Goal: Information Seeking & Learning: Learn about a topic

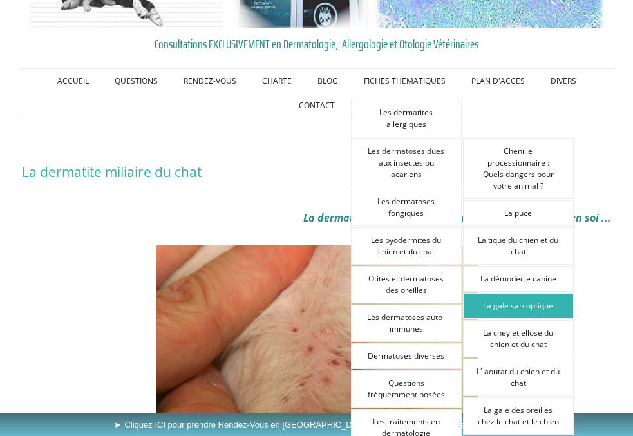
scroll to position [136, 0]
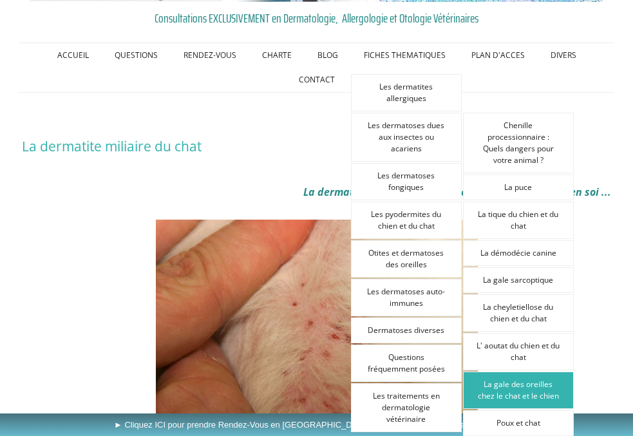
click at [541, 399] on link "La gale des oreilles chez le chat et le chien" at bounding box center [518, 390] width 111 height 37
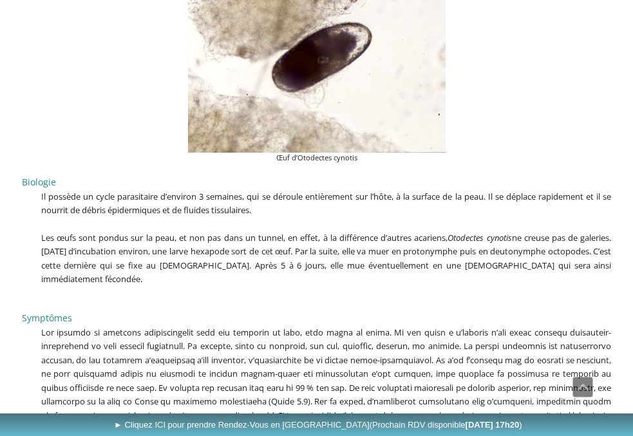
scroll to position [1223, 0]
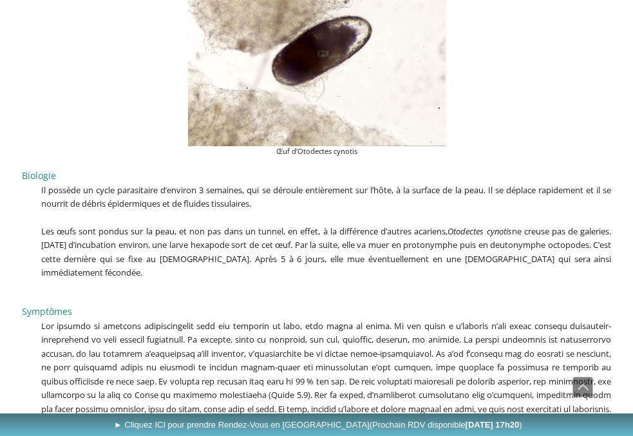
click at [355, 286] on p at bounding box center [317, 293] width 590 height 14
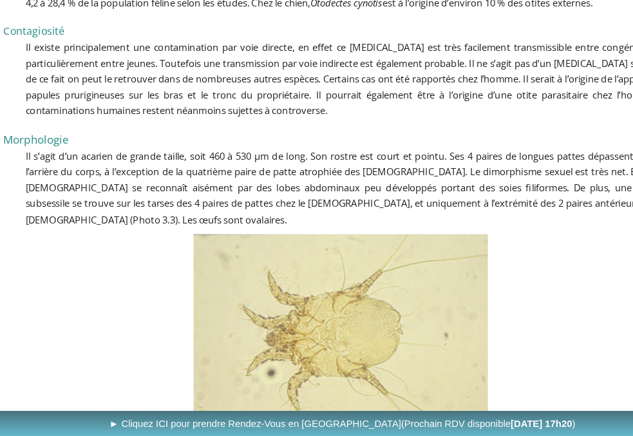
scroll to position [343, 0]
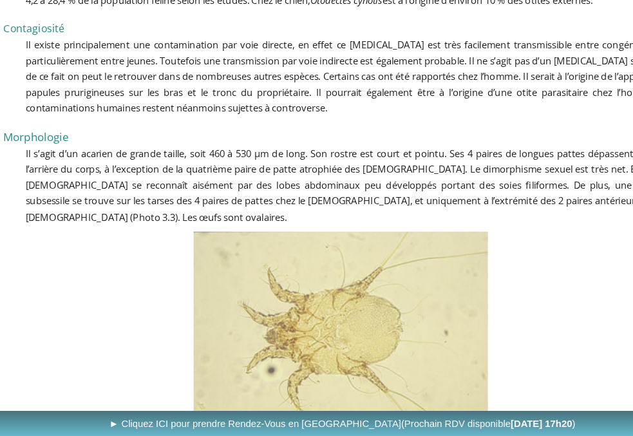
click at [243, 257] on img at bounding box center [317, 344] width 258 height 174
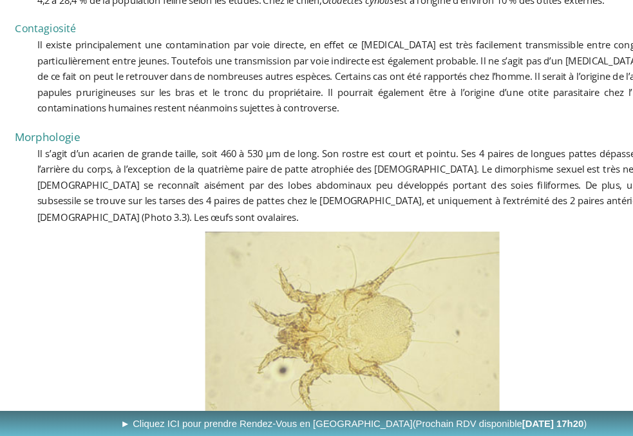
click at [149, 247] on div "Morphologie Il s’agit d’un acarien de grande taille, soit 460 à 530 µm de long.…" at bounding box center [317, 206] width 596 height 95
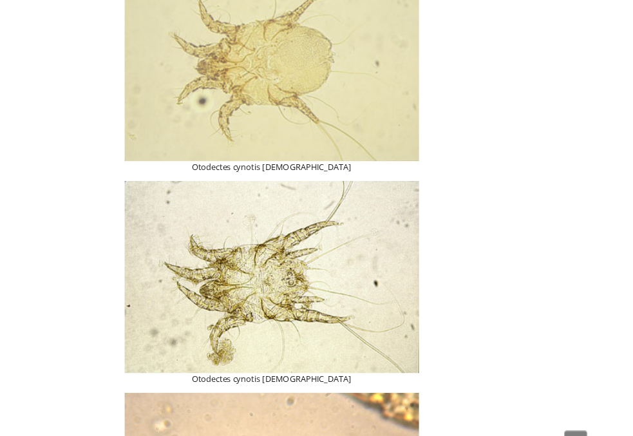
scroll to position [605, 0]
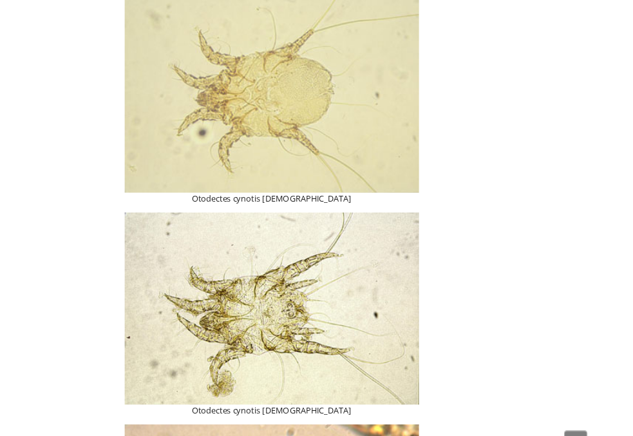
click at [296, 144] on img at bounding box center [317, 82] width 258 height 174
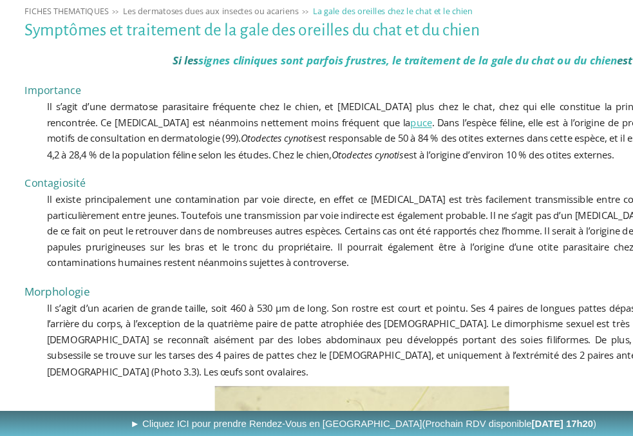
scroll to position [209, 0]
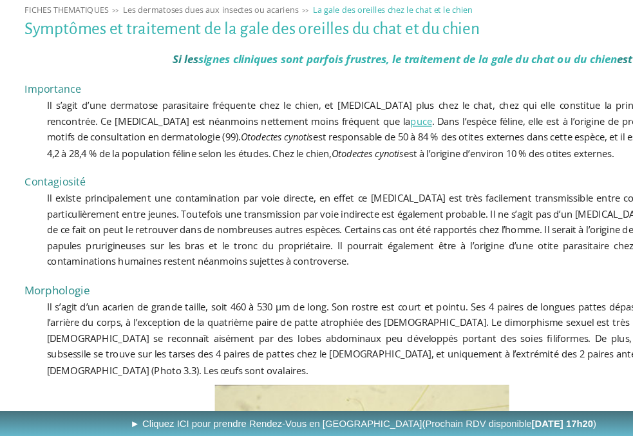
click at [265, 266] on span "Il existe principalement une contamination par voie directe, en effet ce parasi…" at bounding box center [326, 255] width 571 height 67
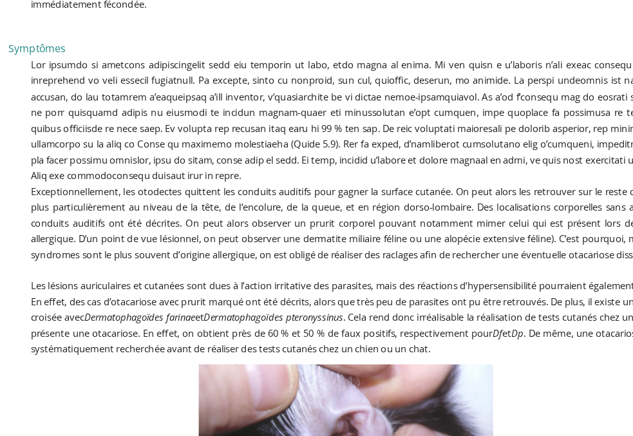
scroll to position [1351, 0]
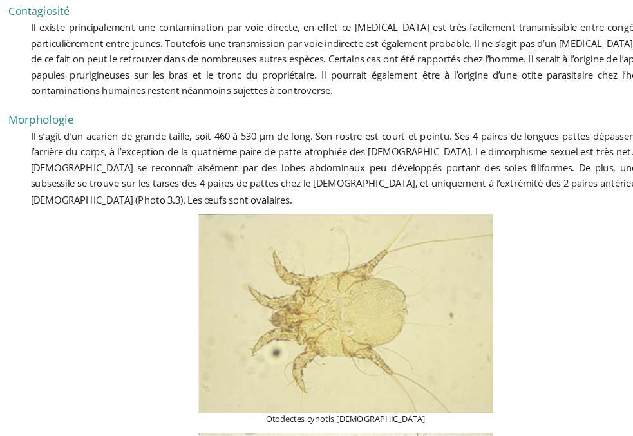
click at [200, 107] on h2 "Morphologie" at bounding box center [317, 102] width 590 height 19
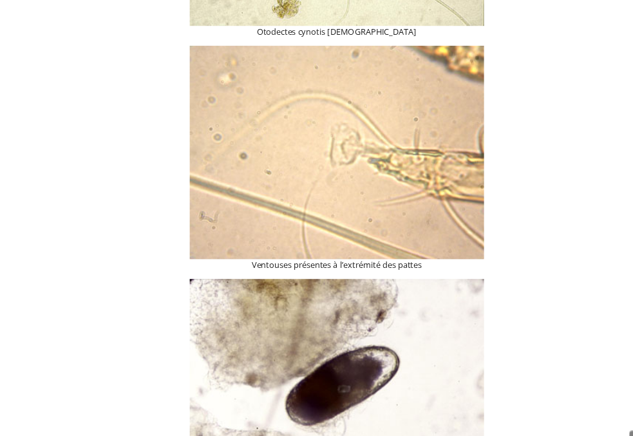
scroll to position [917, 0]
